Goal: Check status

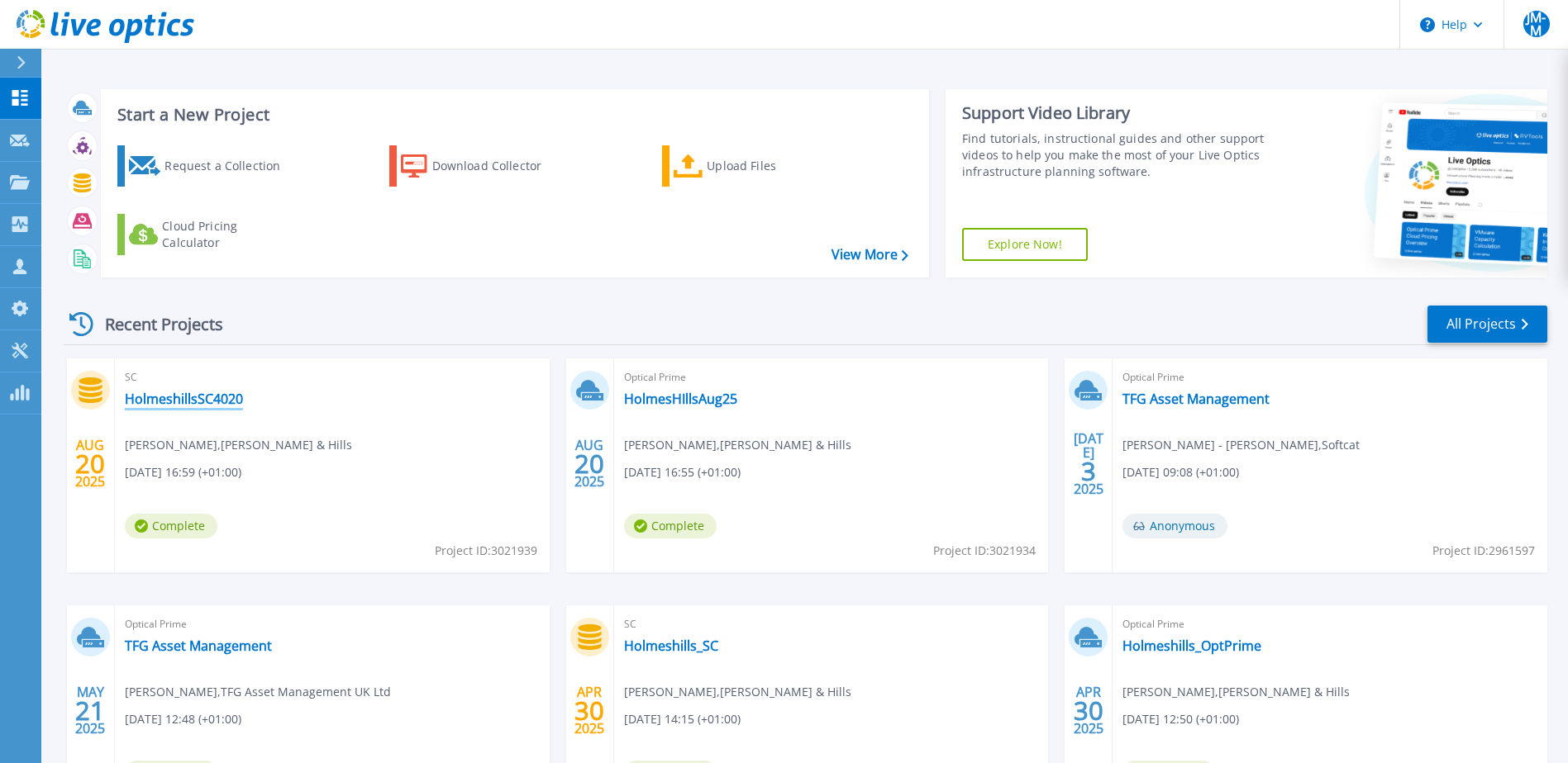
click at [199, 398] on link "HolmeshillsSC4020" at bounding box center [184, 399] width 118 height 17
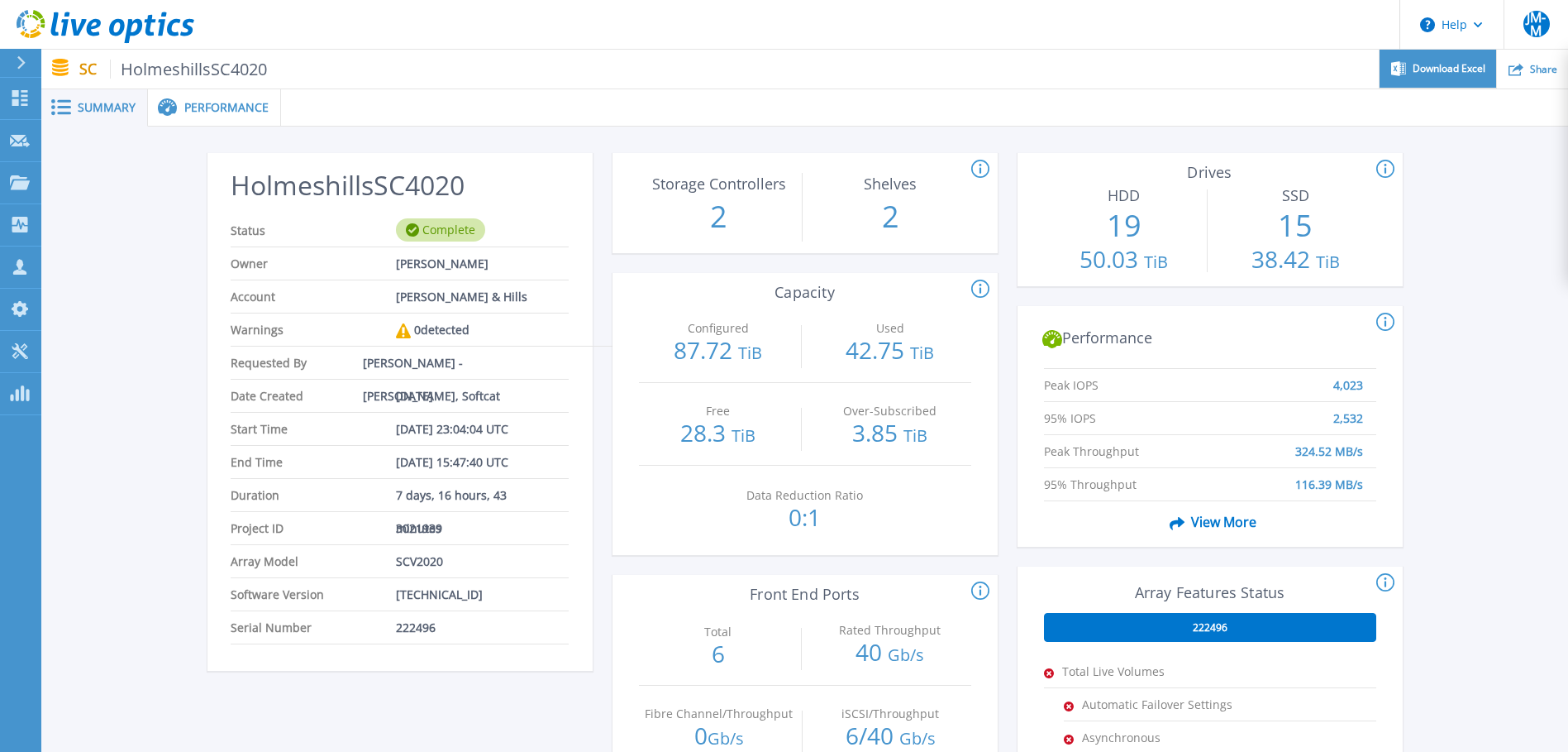
click at [1456, 71] on span "Download Excel" at bounding box center [1448, 68] width 72 height 10
